Goal: Task Accomplishment & Management: Manage account settings

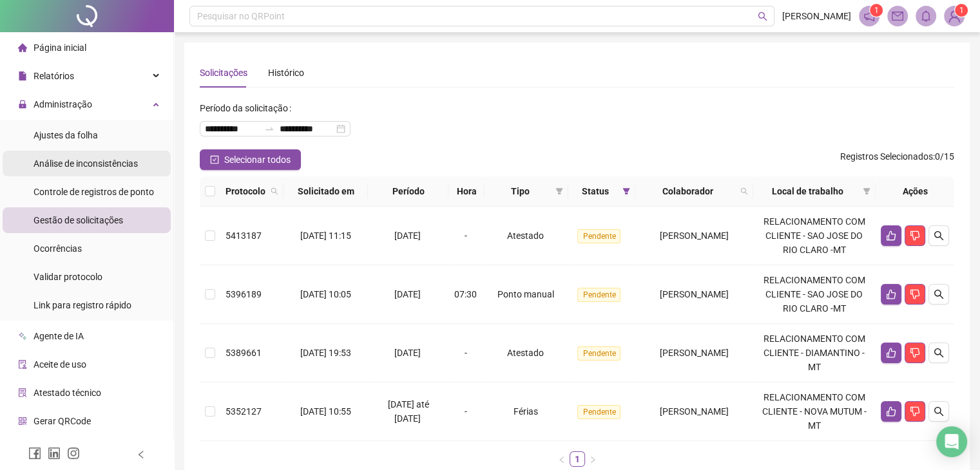
click at [98, 163] on span "Análise de inconsistências" at bounding box center [86, 164] width 104 height 10
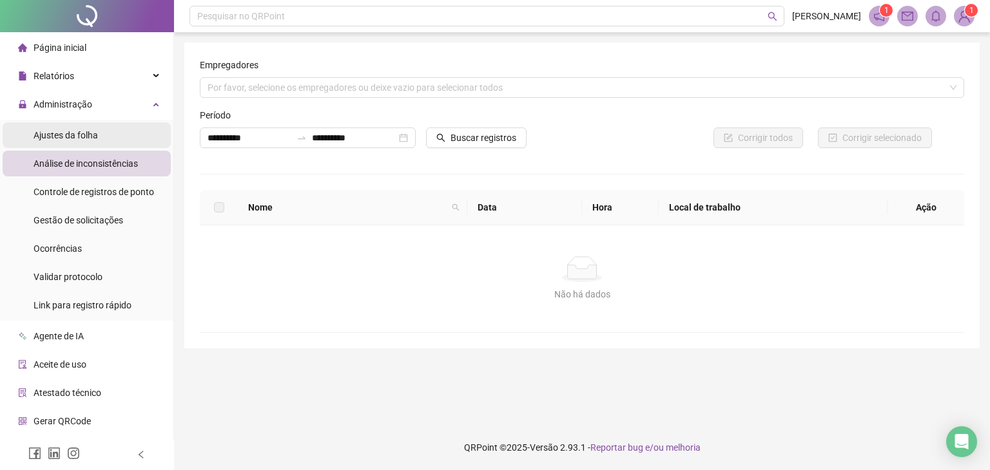
click at [67, 130] on span "Ajustes da folha" at bounding box center [66, 135] width 64 height 10
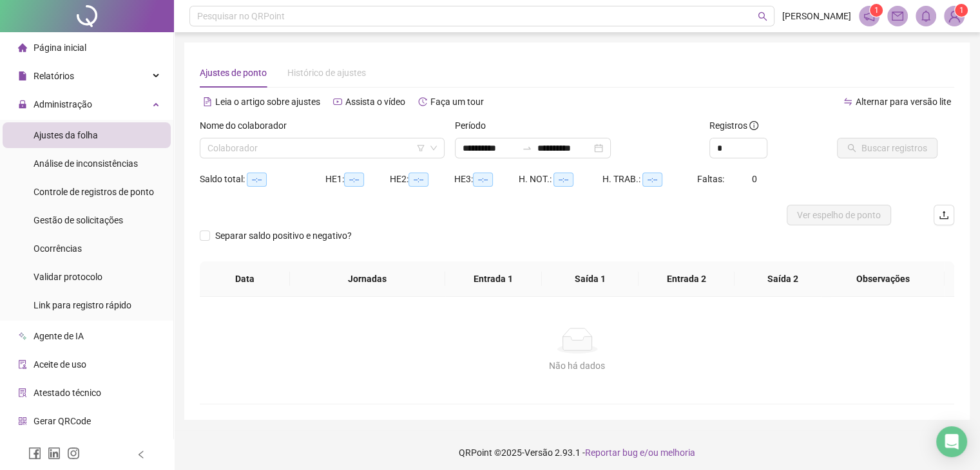
type input "**********"
click at [285, 136] on div "Nome do colaborador" at bounding box center [322, 128] width 245 height 19
click at [283, 142] on input "search" at bounding box center [316, 148] width 218 height 19
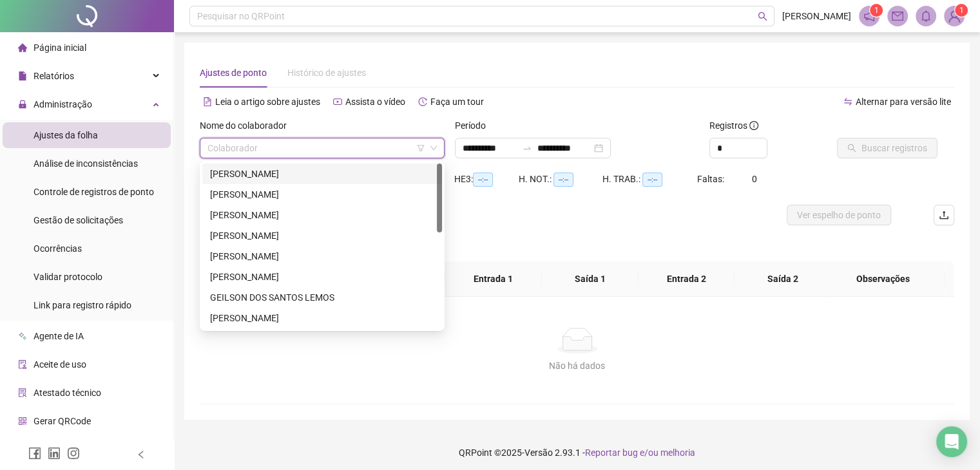
click at [258, 169] on div "[PERSON_NAME]" at bounding box center [322, 174] width 224 height 14
